Goal: Task Accomplishment & Management: Manage account settings

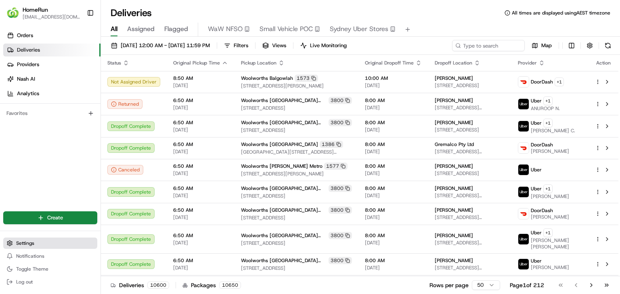
click at [70, 244] on button "Settings" at bounding box center [50, 243] width 94 height 11
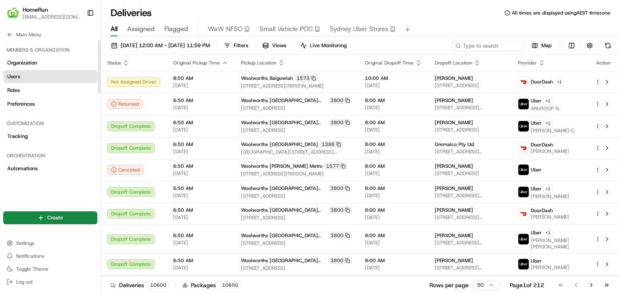
click at [76, 74] on link "Users" at bounding box center [50, 76] width 94 height 13
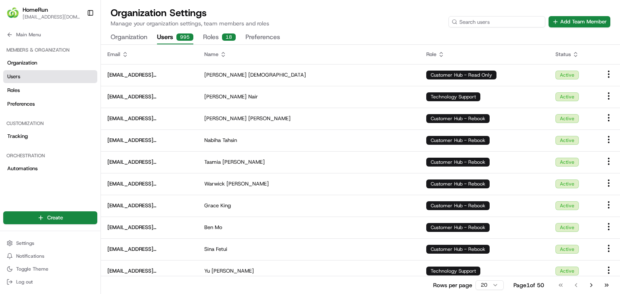
click at [512, 23] on input at bounding box center [496, 21] width 97 height 11
paste input "[EMAIL_ADDRESS][DOMAIN_NAME]"
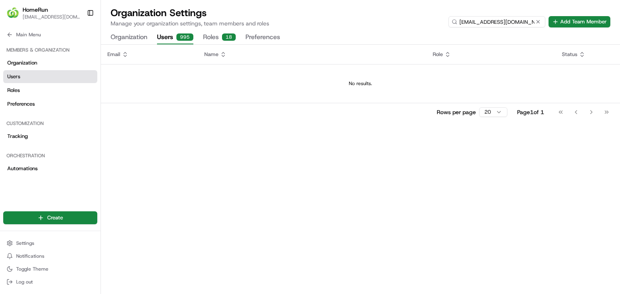
click at [508, 20] on input "[EMAIL_ADDRESS][DOMAIN_NAME]" at bounding box center [496, 21] width 97 height 11
paste input "gkaur9"
click at [475, 21] on input "[EMAIL_ADDRESS][DOMAIN_NAME]" at bounding box center [496, 21] width 97 height 11
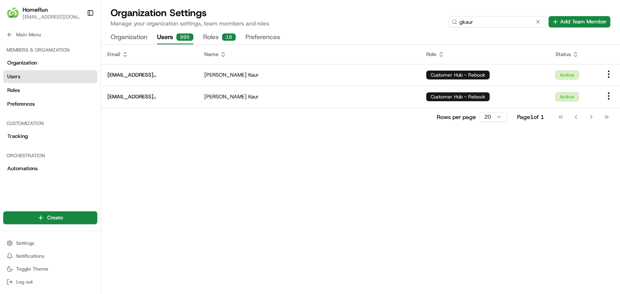
type input "gkaur"
click at [584, 23] on button "Add Team Member" at bounding box center [580, 21] width 62 height 11
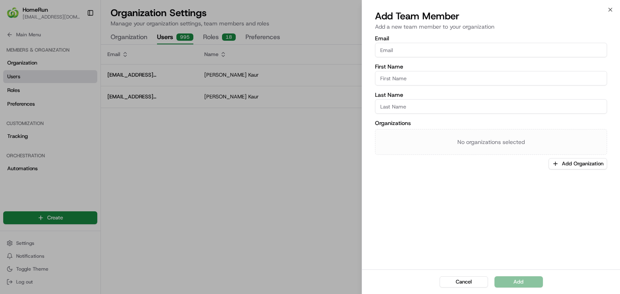
click at [452, 72] on input "First Name" at bounding box center [491, 78] width 232 height 15
paste input "Tekreid Hauchar"
type input "Tekreid"
paste input "Hauchar"
type input "Hauchar"
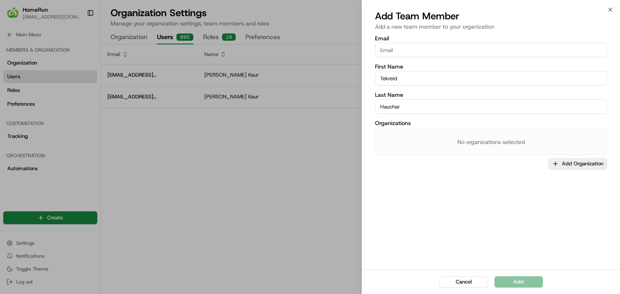
click at [573, 163] on button "Add Organization" at bounding box center [578, 163] width 59 height 11
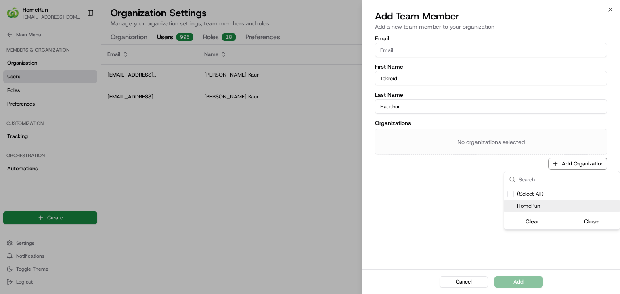
click at [541, 205] on span "HomeRun" at bounding box center [566, 206] width 99 height 7
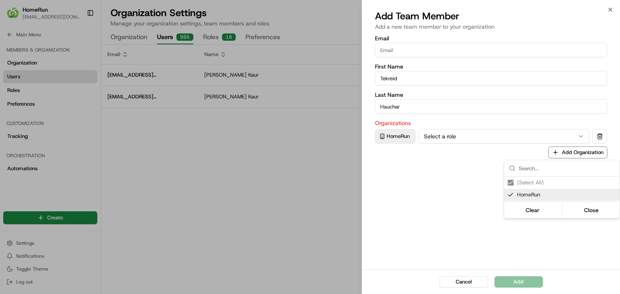
click at [461, 134] on div at bounding box center [310, 147] width 620 height 294
click at [467, 137] on button "Select a role" at bounding box center [504, 136] width 171 height 15
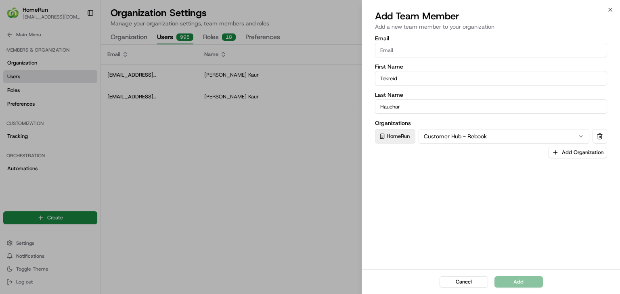
click at [462, 52] on input "Email" at bounding box center [491, 50] width 232 height 15
paste input "[EMAIL_ADDRESS][DOMAIN_NAME]"
type input "[EMAIL_ADDRESS][DOMAIN_NAME]"
click at [463, 187] on div "Email [EMAIL_ADDRESS][DOMAIN_NAME] First Name Tekreid Last Name Hauchar Organiz…" at bounding box center [491, 152] width 258 height 236
click at [520, 280] on button "Add" at bounding box center [518, 281] width 48 height 11
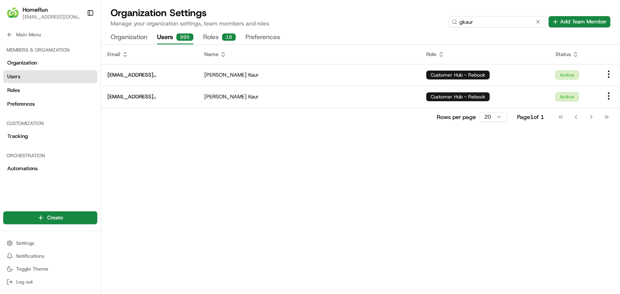
click at [500, 19] on input "gkaur" at bounding box center [496, 21] width 97 height 11
paste input "[EMAIL_ADDRESS][DOMAIN_NAME]"
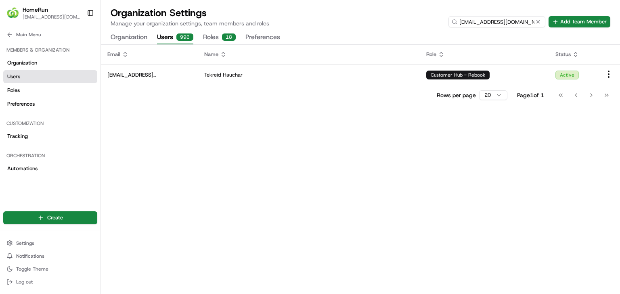
type input "[EMAIL_ADDRESS][DOMAIN_NAME]"
